Goal: Find specific page/section: Find specific page/section

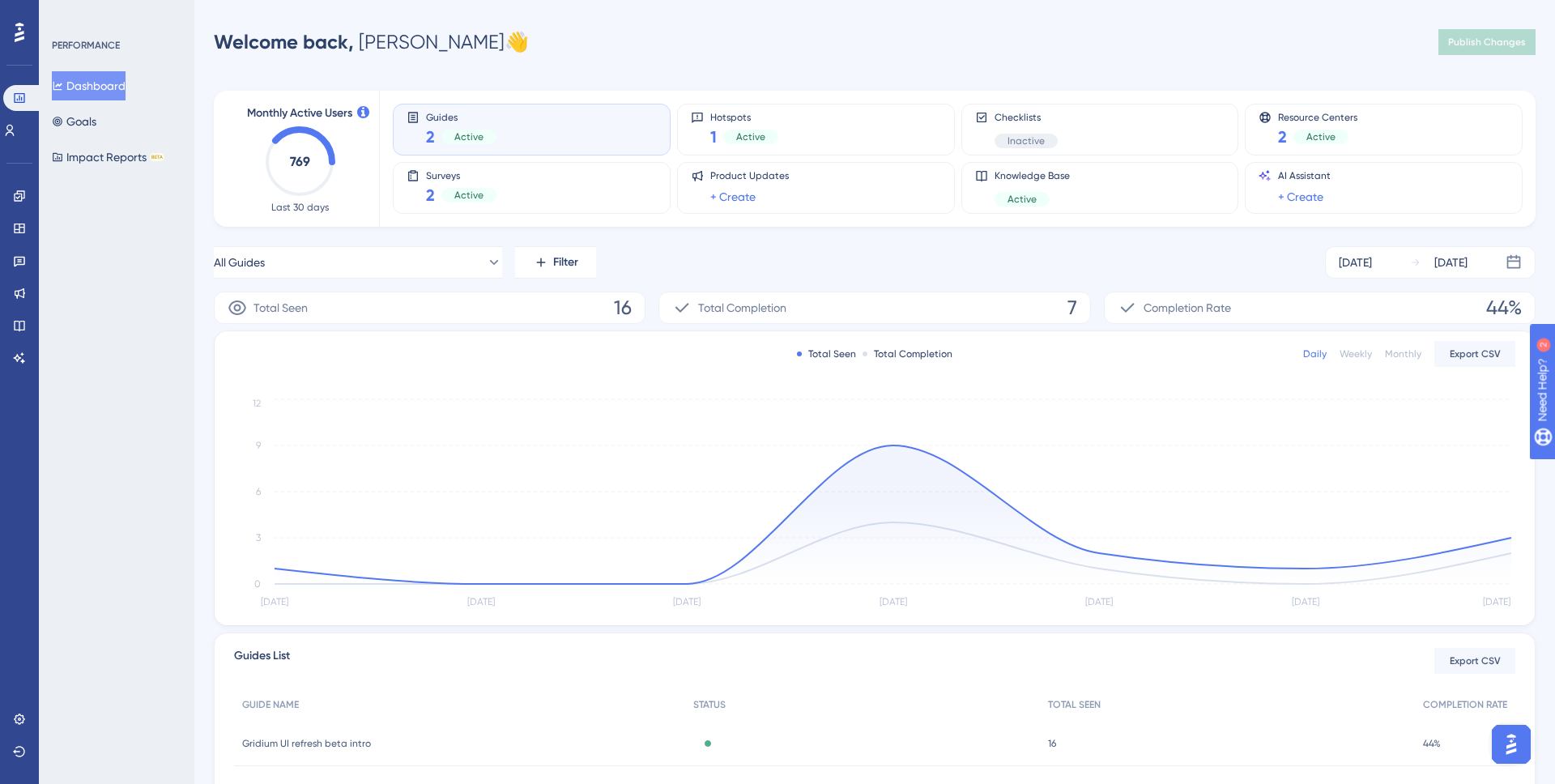
click at [746, 55] on div "Welcome back, [PERSON_NAME] 👋 Publish Changes" at bounding box center [875, 43] width 1322 height 33
click at [26, 204] on link at bounding box center [19, 196] width 13 height 26
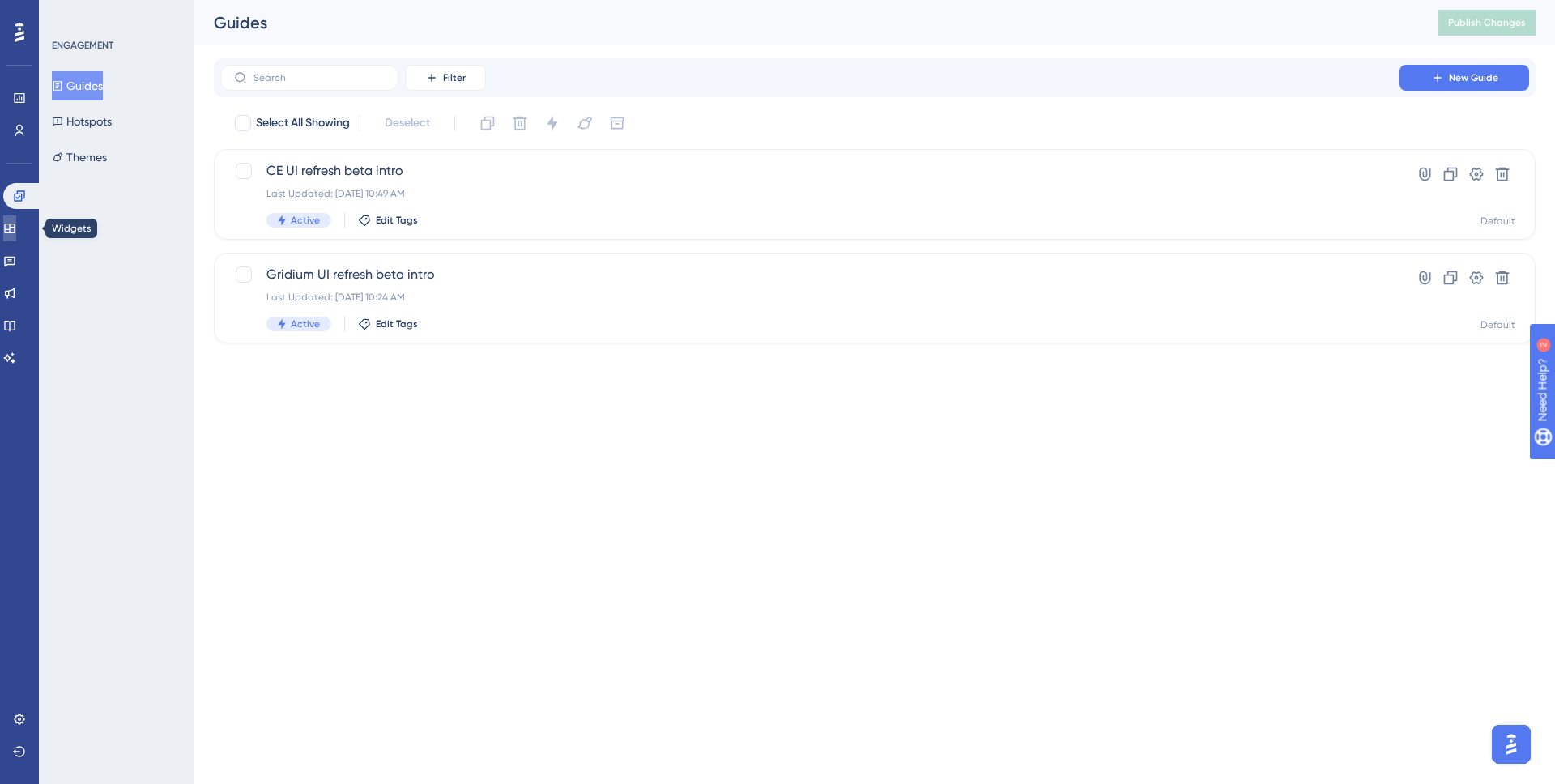
click at [11, 238] on link at bounding box center [10, 228] width 13 height 26
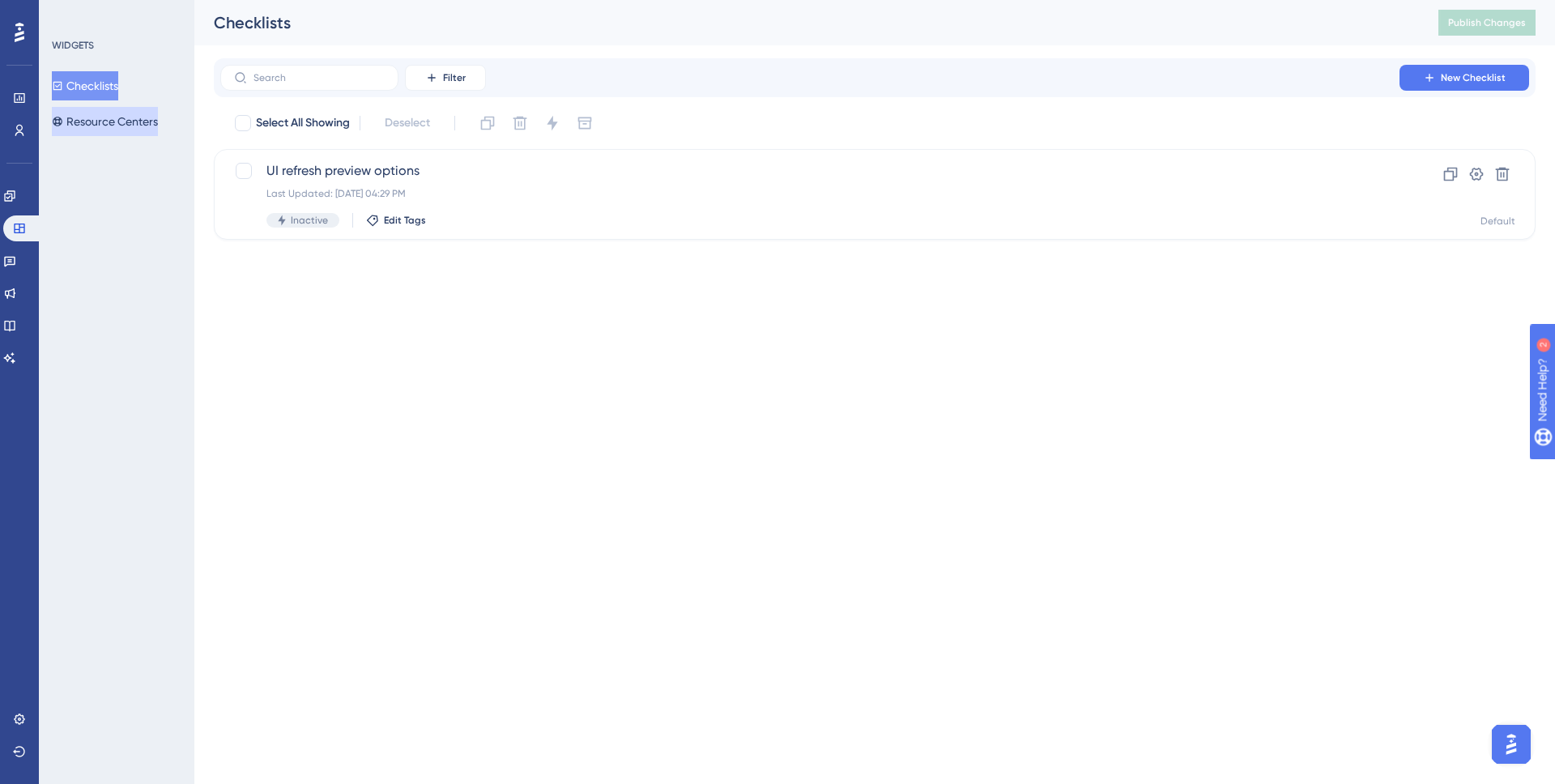
click at [110, 109] on button "Resource Centers" at bounding box center [104, 122] width 106 height 29
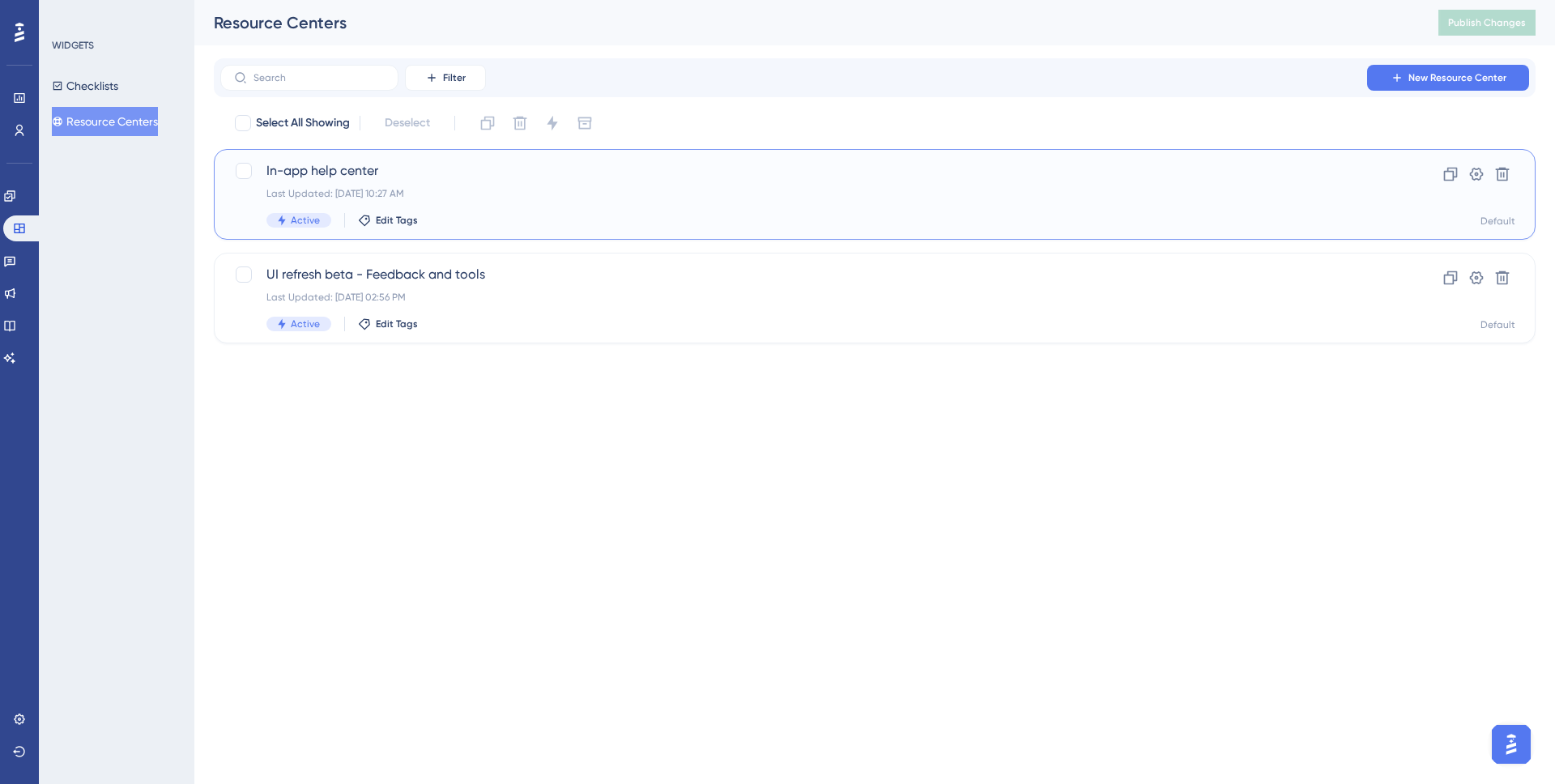
click at [346, 172] on span "In-app help center" at bounding box center [810, 171] width 1087 height 19
